Goal: Task Accomplishment & Management: Complete application form

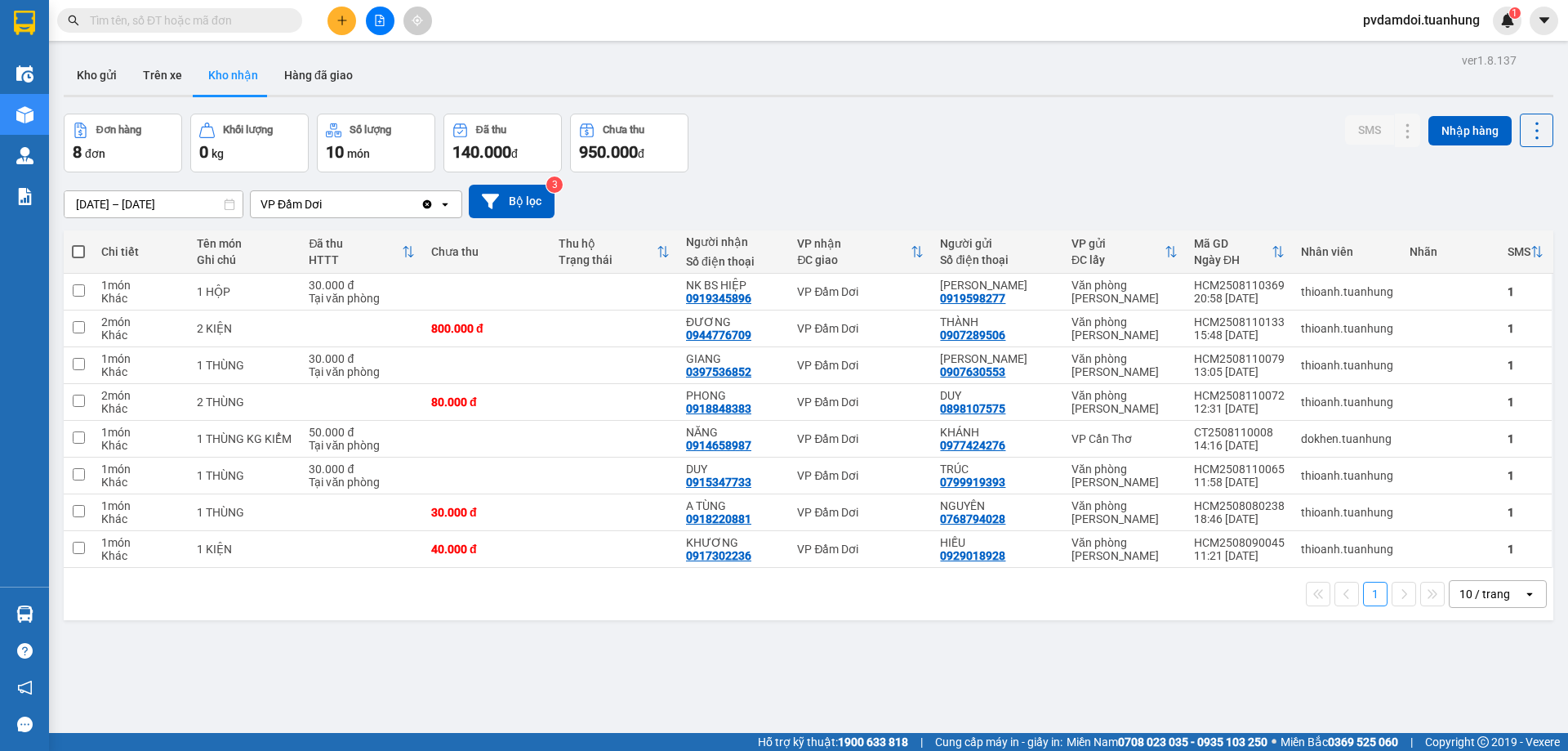
click at [336, 27] on button at bounding box center [341, 21] width 29 height 29
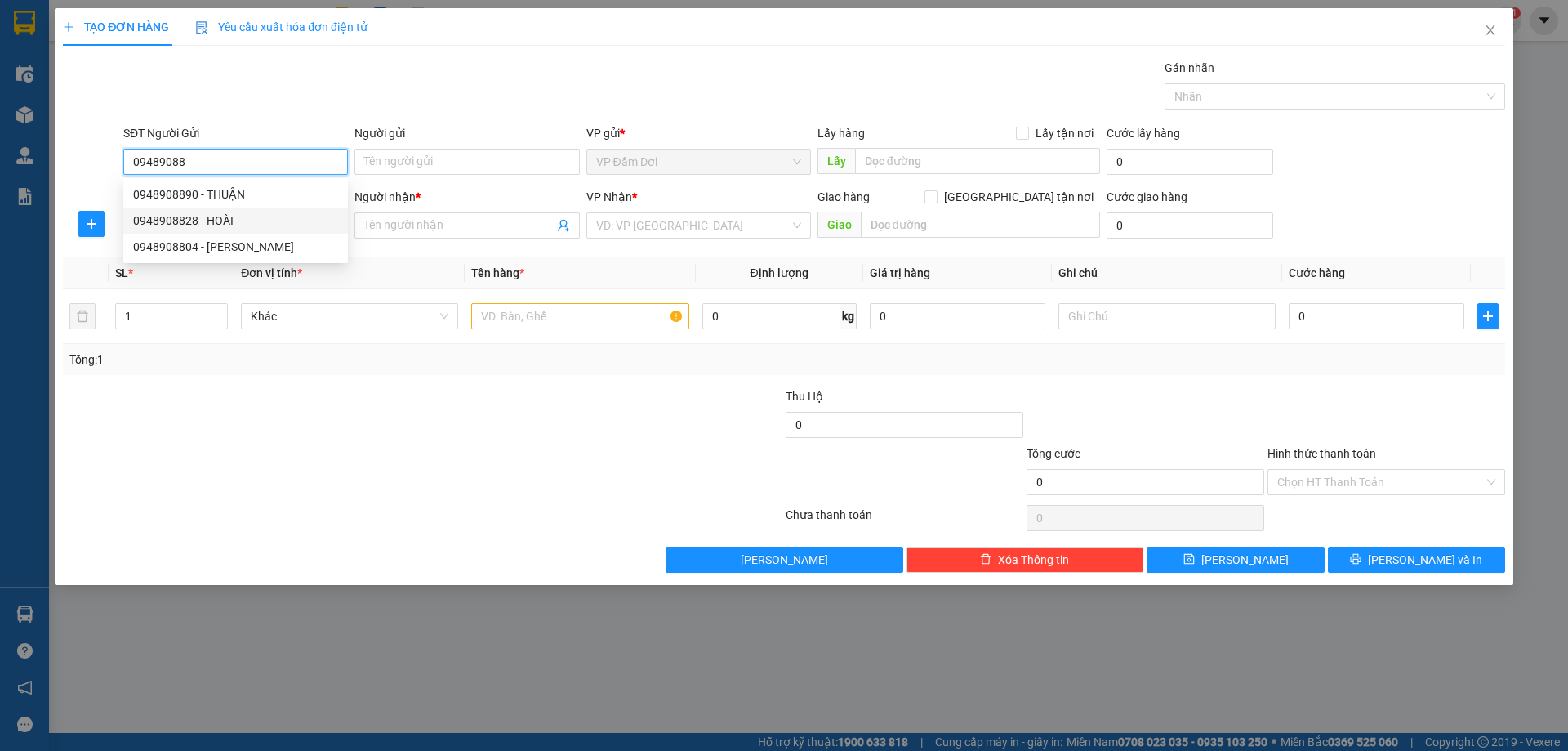
click at [276, 213] on div "0948908828 - HOÀI" at bounding box center [235, 220] width 205 height 18
type input "0948908828"
type input "HOÀI"
type input "0948908828"
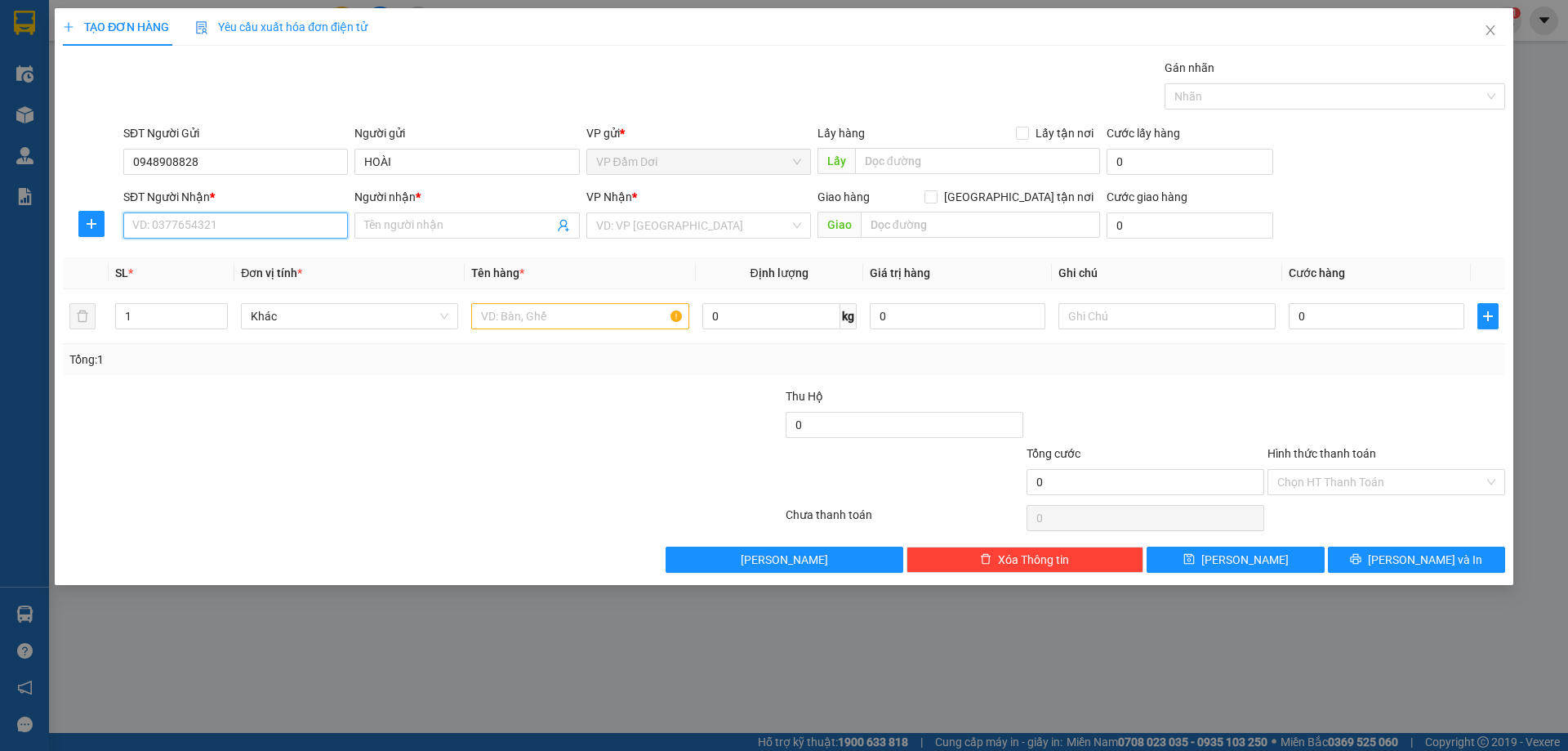
click at [274, 219] on input "SĐT Người Nhận *" at bounding box center [236, 225] width 225 height 26
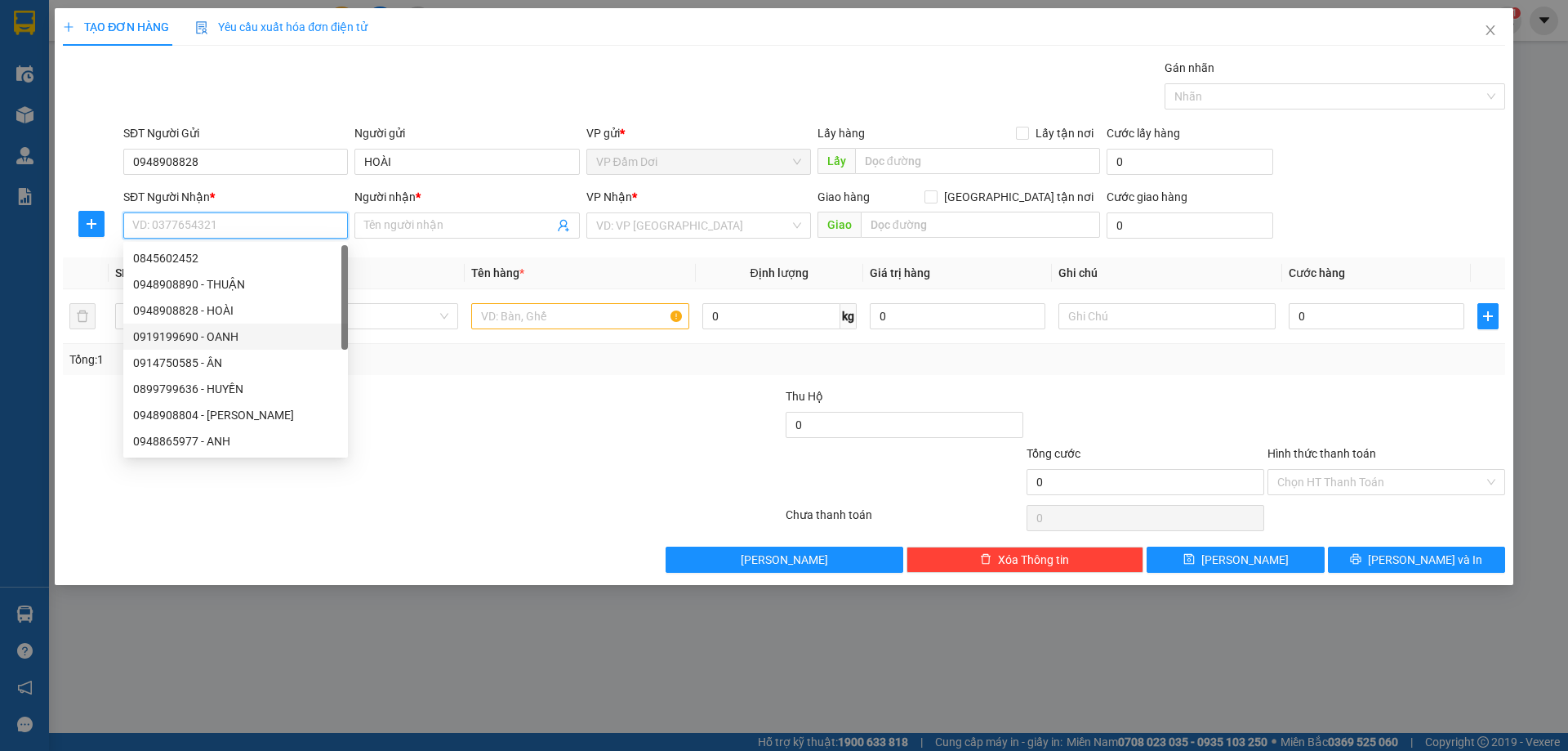
click at [273, 336] on div "0919199690 - OANH" at bounding box center [235, 336] width 205 height 18
type input "0919199690"
type input "OANH"
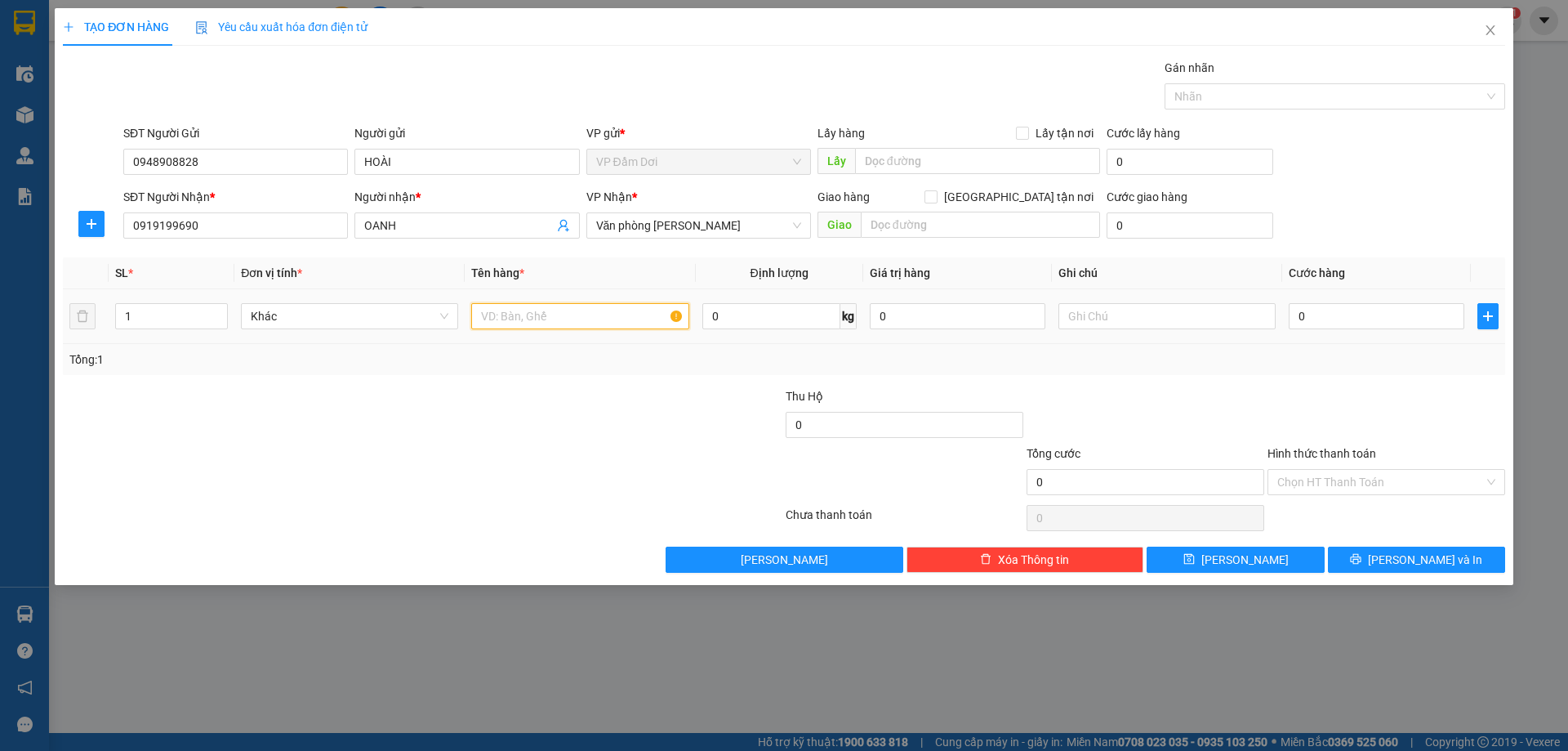
click at [526, 316] on input "text" at bounding box center [580, 315] width 217 height 26
type input "1 THÙNG"
click at [1352, 325] on input "0" at bounding box center [1377, 315] width 176 height 26
type input "003"
type input "3"
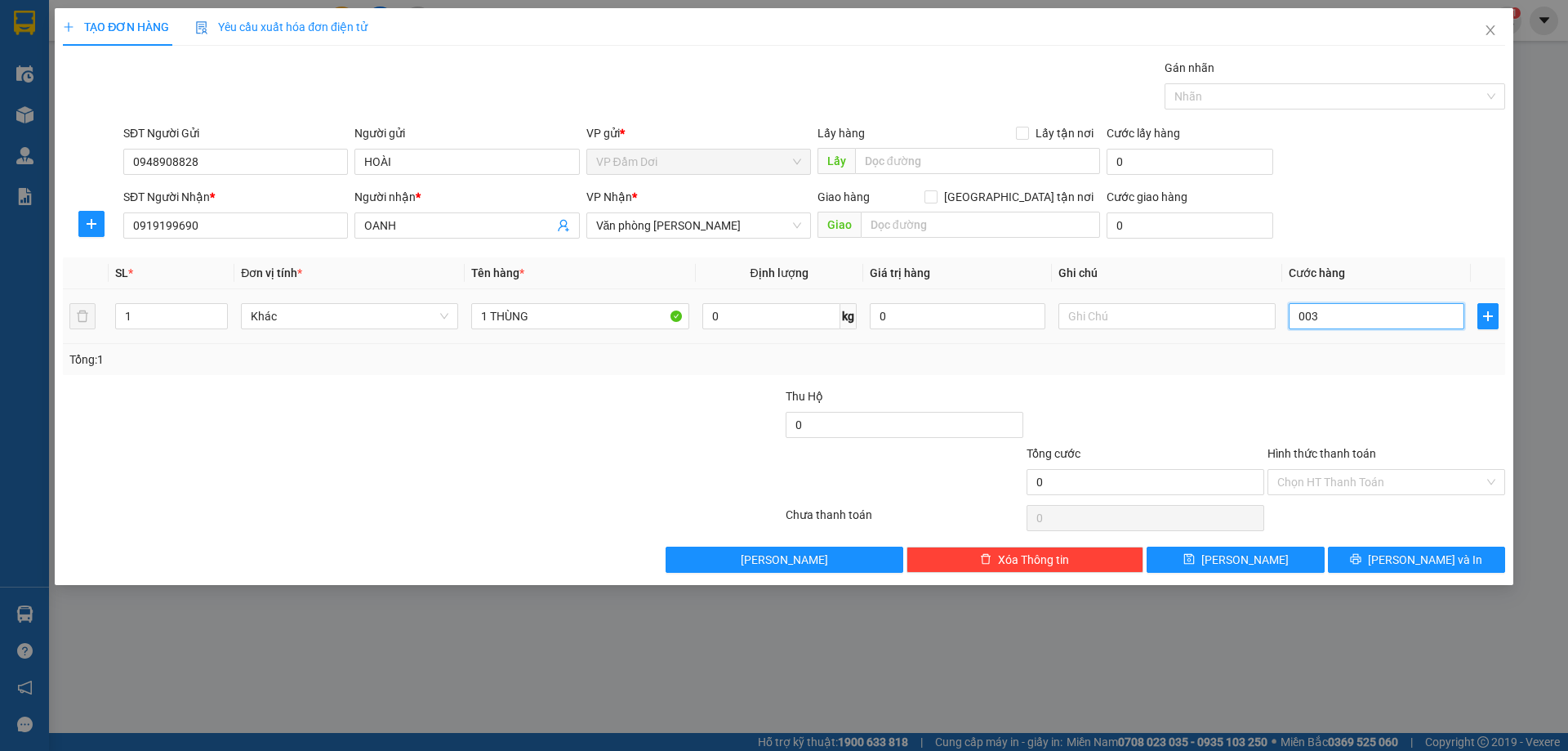
type input "3"
type input "0.030"
type input "30"
click at [1352, 487] on input "Hình thức thanh toán" at bounding box center [1380, 482] width 206 height 25
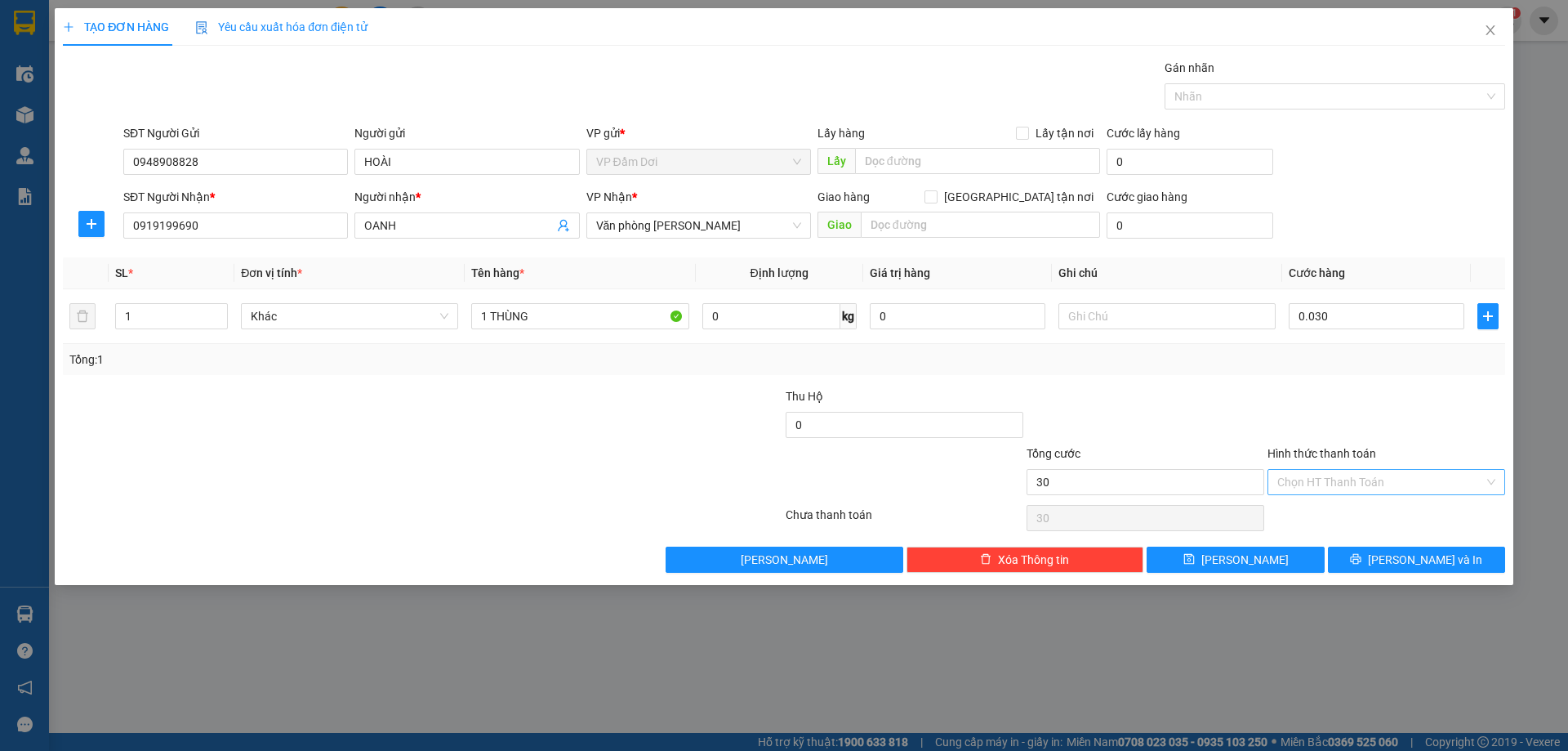
type input "30.000"
drag, startPoint x: 269, startPoint y: 396, endPoint x: 756, endPoint y: 397, distance: 487.0
click at [281, 392] on div at bounding box center [302, 416] width 482 height 58
click at [1380, 475] on input "Hình thức thanh toán" at bounding box center [1380, 482] width 206 height 25
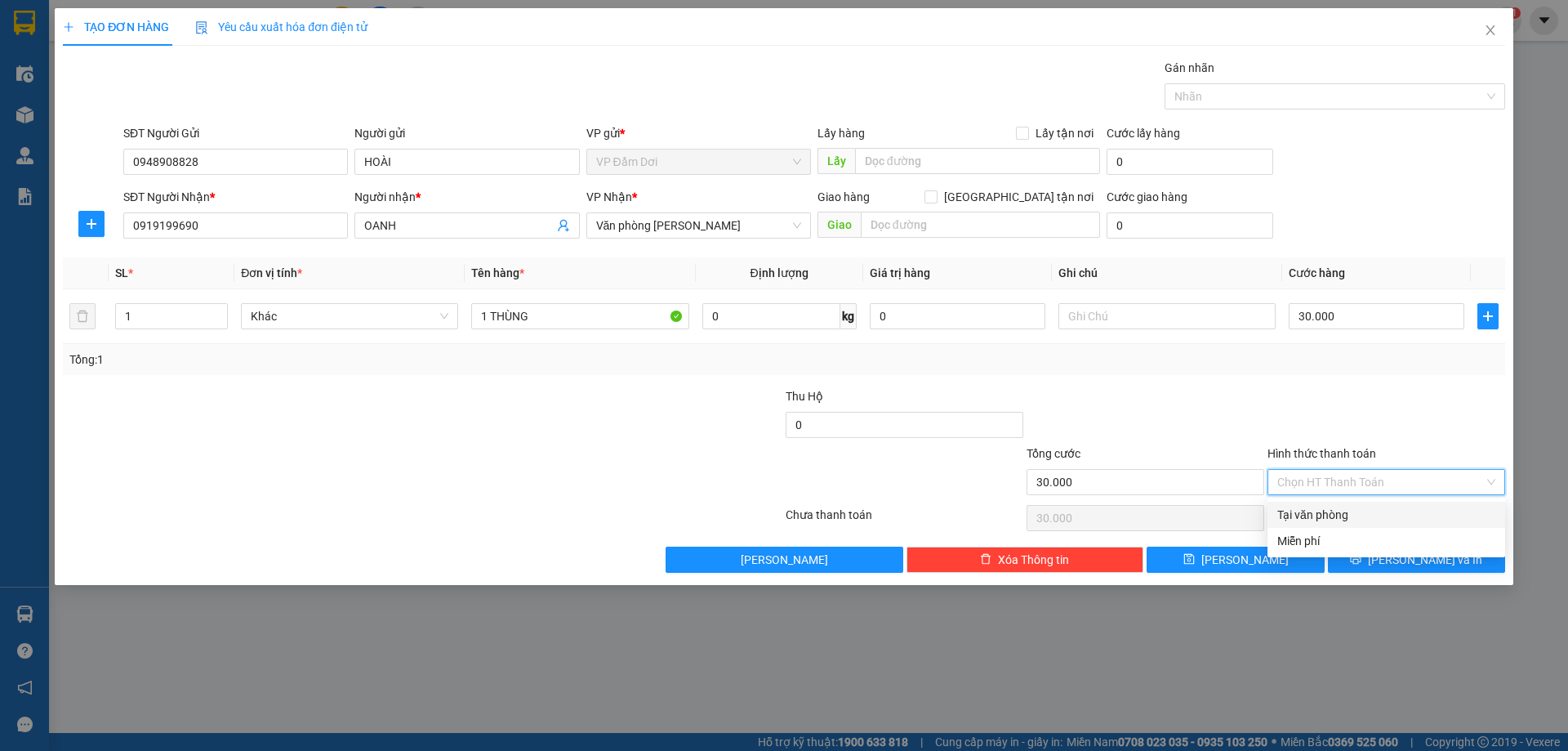
click at [1372, 513] on div "Tại văn phòng" at bounding box center [1386, 514] width 218 height 18
type input "0"
click at [1374, 559] on button "[PERSON_NAME] và In" at bounding box center [1417, 559] width 178 height 26
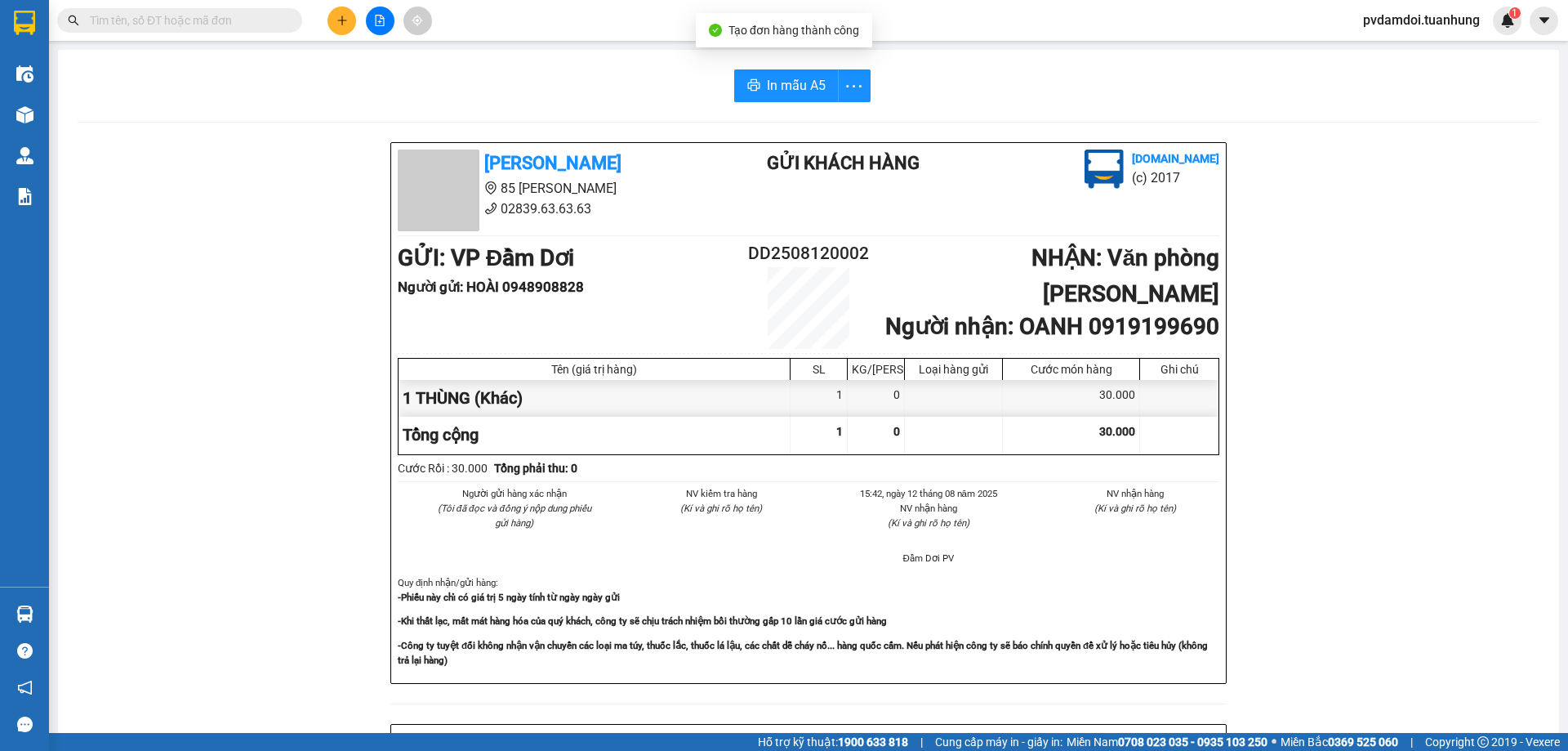
click at [754, 69] on div "In mẫu A5 [PERSON_NAME] 85 [PERSON_NAME] Hoàng 02839.63.63.63 Gửi khách hàng [D…" at bounding box center [809, 686] width 1501 height 1272
click at [792, 89] on span "In mẫu A5" at bounding box center [796, 85] width 59 height 20
